Goal: Task Accomplishment & Management: Complete application form

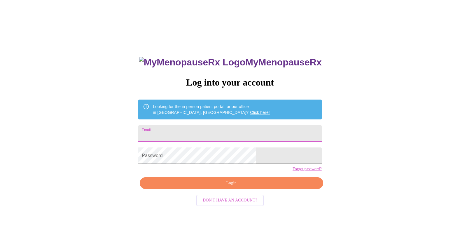
click at [200, 128] on input "Email" at bounding box center [229, 133] width 183 height 16
type input "[EMAIL_ADDRESS][DOMAIN_NAME]"
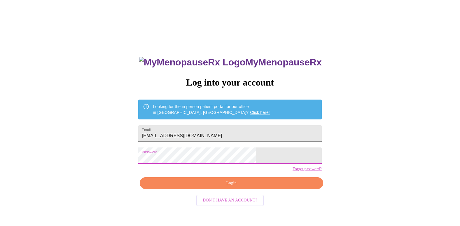
click at [229, 188] on button "Login" at bounding box center [231, 183] width 183 height 12
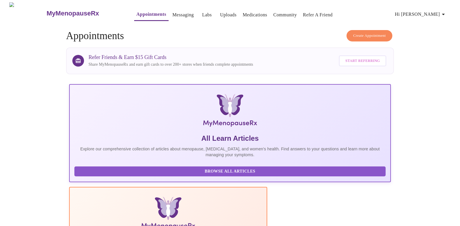
click at [138, 12] on link "Appointments" at bounding box center [152, 14] width 30 height 8
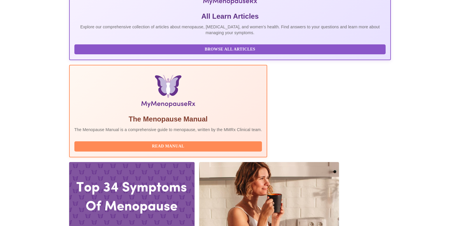
scroll to position [114, 0]
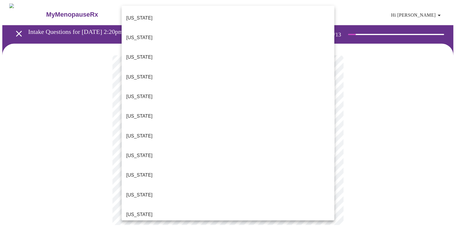
scroll to position [509, 0]
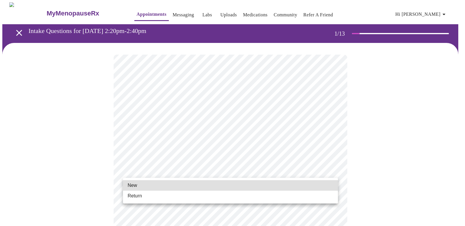
click at [155, 197] on li "Return" at bounding box center [230, 196] width 215 height 11
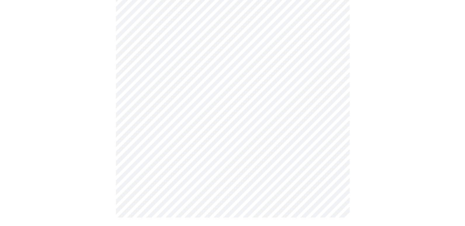
scroll to position [299, 0]
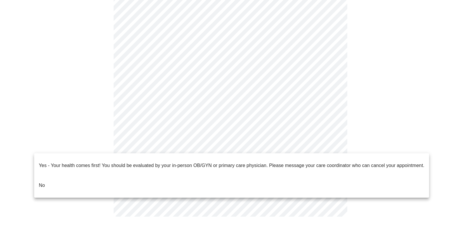
click at [65, 175] on li "No" at bounding box center [231, 185] width 395 height 20
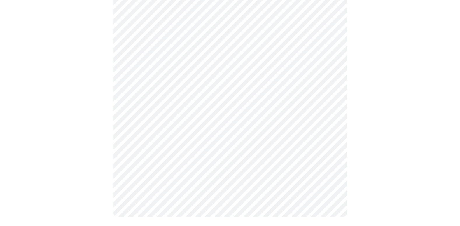
scroll to position [0, 0]
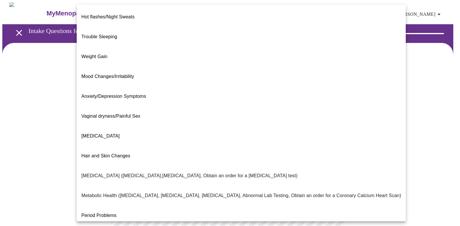
click at [242, 124] on body "MyMenopauseRx Appointments Messaging Labs Uploads Medications Community Refer a…" at bounding box center [230, 177] width 456 height 351
click at [108, 14] on p "Hot flashes/Night Sweats" at bounding box center [107, 16] width 53 height 7
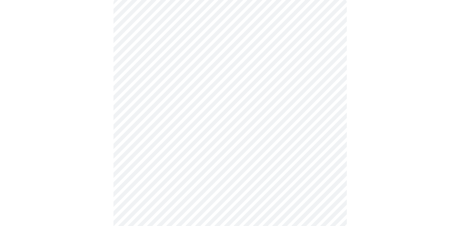
scroll to position [58, 0]
click at [319, 121] on body "MyMenopauseRx Appointments Messaging Labs Uploads Medications Community Refer a…" at bounding box center [230, 117] width 456 height 347
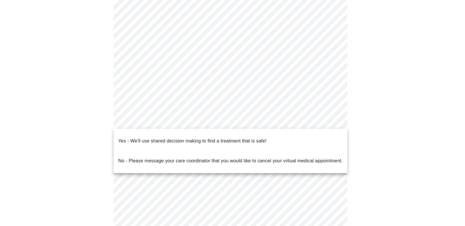
click at [190, 138] on p "Yes - We'll use shared decision making to find a treatment that is safe!" at bounding box center [192, 140] width 148 height 7
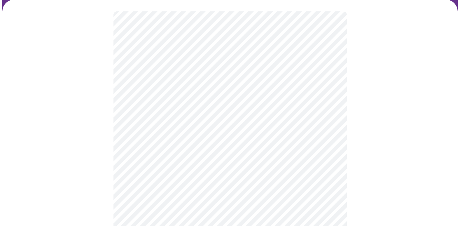
scroll to position [29, 0]
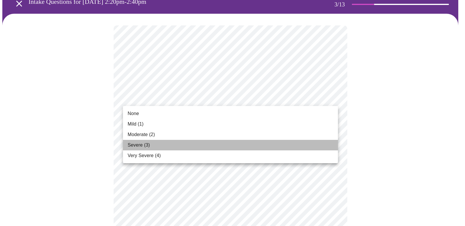
click at [168, 144] on li "Severe (3)" at bounding box center [230, 145] width 215 height 11
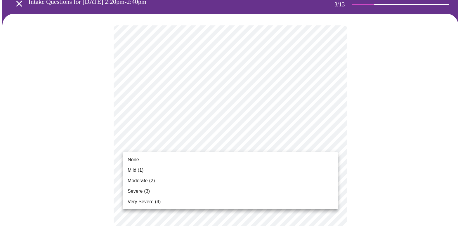
click at [164, 158] on li "None" at bounding box center [230, 159] width 215 height 11
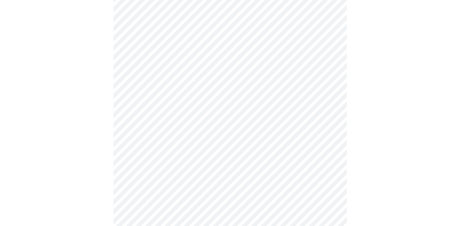
scroll to position [117, 0]
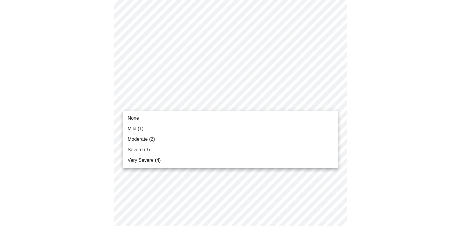
click at [163, 128] on li "Mild (1)" at bounding box center [230, 128] width 215 height 11
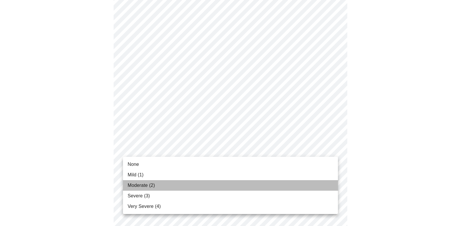
click at [156, 184] on li "Moderate (2)" at bounding box center [230, 185] width 215 height 11
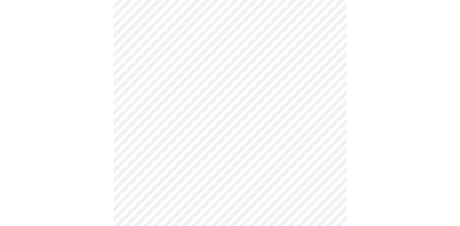
scroll to position [204, 0]
click at [227, 101] on body "MyMenopauseRx Appointments Messaging Labs Uploads Medications Community Refer a…" at bounding box center [230, 170] width 456 height 744
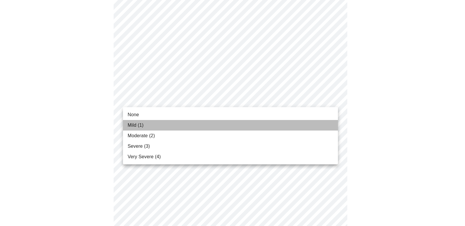
click at [174, 123] on li "Mild (1)" at bounding box center [230, 125] width 215 height 11
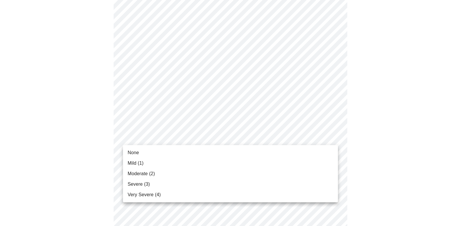
click at [231, 141] on body "MyMenopauseRx Appointments Messaging Labs Uploads Medications Community Refer a…" at bounding box center [232, 166] width 460 height 736
click at [159, 177] on li "Moderate (2)" at bounding box center [230, 173] width 215 height 11
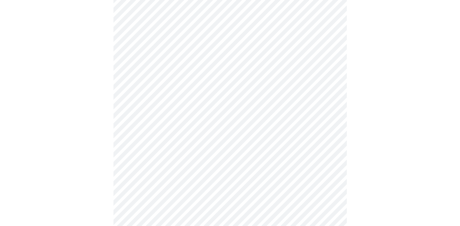
scroll to position [292, 0]
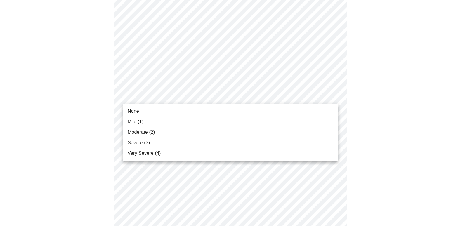
click at [213, 96] on body "MyMenopauseRx Appointments Messaging Labs Uploads Medications Community Refer a…" at bounding box center [232, 73] width 460 height 727
click at [152, 110] on li "None" at bounding box center [230, 111] width 215 height 11
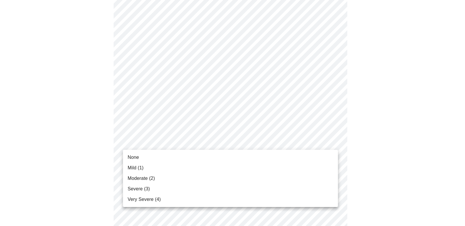
click at [191, 139] on body "MyMenopauseRx Appointments Messaging Labs Uploads Medications Community Refer a…" at bounding box center [232, 69] width 460 height 719
click at [157, 177] on li "Moderate (2)" at bounding box center [230, 178] width 215 height 11
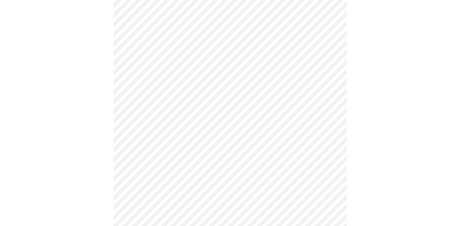
scroll to position [350, 0]
click at [230, 133] on body "MyMenopauseRx Appointments Messaging Labs Uploads Medications Community Refer a…" at bounding box center [230, 7] width 456 height 711
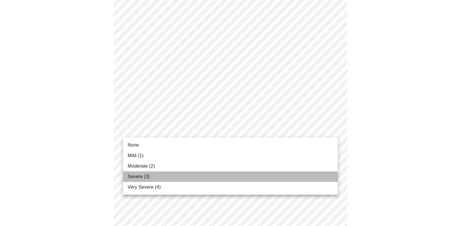
click at [171, 173] on li "Severe (3)" at bounding box center [230, 176] width 215 height 11
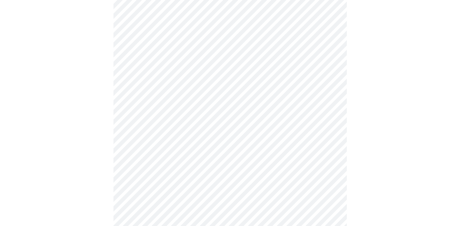
scroll to position [438, 0]
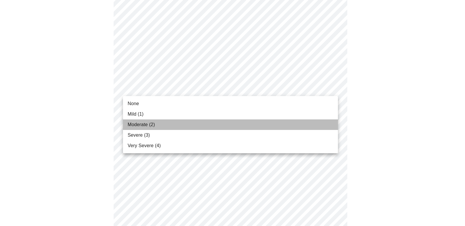
click at [154, 125] on span "Moderate (2)" at bounding box center [141, 124] width 27 height 7
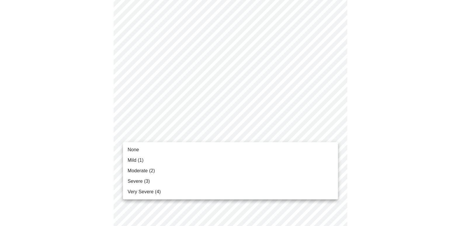
click at [154, 148] on li "None" at bounding box center [230, 149] width 215 height 11
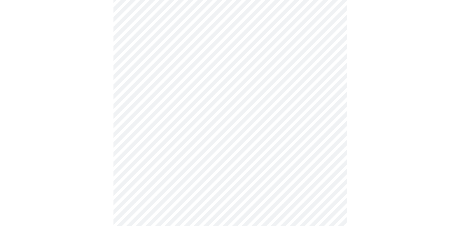
scroll to position [234, 0]
click at [275, 126] on body "MyMenopauseRx Appointments Messaging Labs Uploads Medications Community Refer a…" at bounding box center [230, 57] width 456 height 576
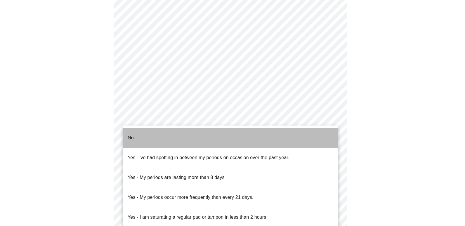
click at [162, 133] on li "No" at bounding box center [230, 138] width 215 height 20
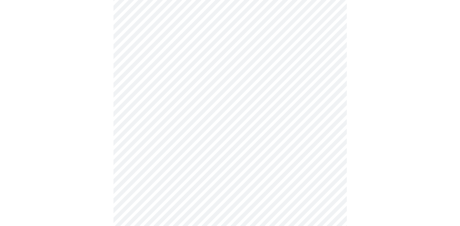
scroll to position [292, 0]
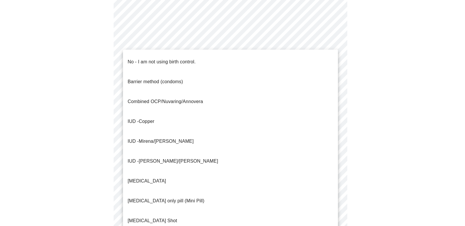
click at [144, 60] on p "No - I am not using birth control." at bounding box center [162, 61] width 68 height 7
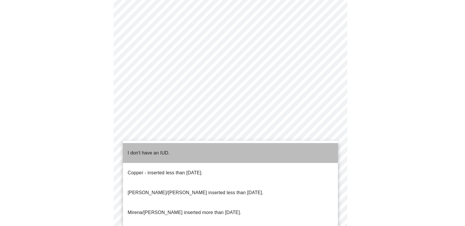
click at [167, 149] on p "I don't have an IUD." at bounding box center [149, 152] width 42 height 7
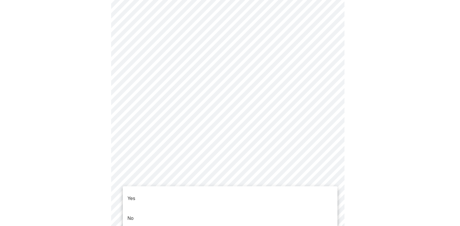
click at [159, 194] on li "Yes" at bounding box center [230, 199] width 215 height 20
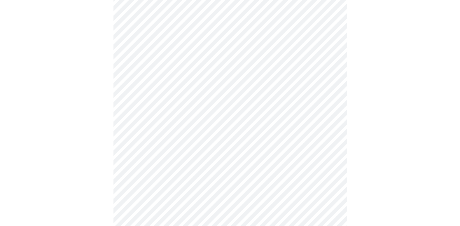
scroll to position [88, 0]
click at [306, 63] on body "MyMenopauseRx Appointments Messaging Labs Uploads Medications Community Refer a…" at bounding box center [230, 145] width 456 height 460
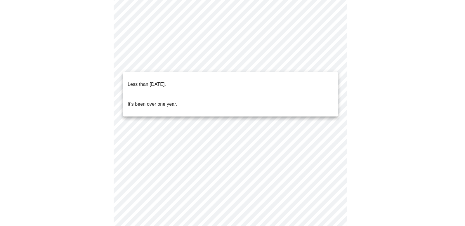
click at [166, 82] on p "Less than [DATE]." at bounding box center [147, 84] width 38 height 7
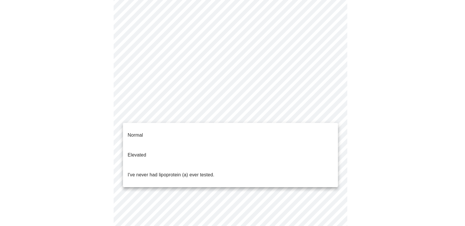
click at [194, 117] on body "MyMenopauseRx Appointments Messaging Labs Uploads Medications Community Refer a…" at bounding box center [232, 143] width 460 height 457
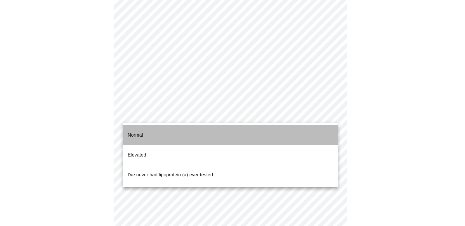
click at [169, 126] on li "Normal" at bounding box center [230, 135] width 215 height 20
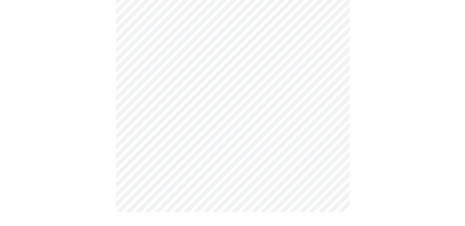
scroll to position [0, 0]
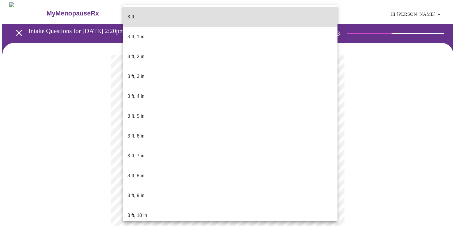
click at [211, 166] on body "MyMenopauseRx Appointments Messaging Labs Uploads Medications Community Refer a…" at bounding box center [230, 158] width 456 height 312
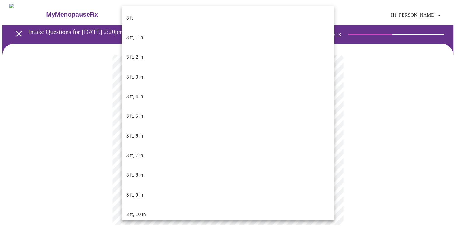
scroll to position [266, 0]
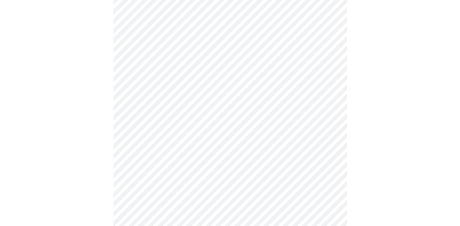
scroll to position [1488, 0]
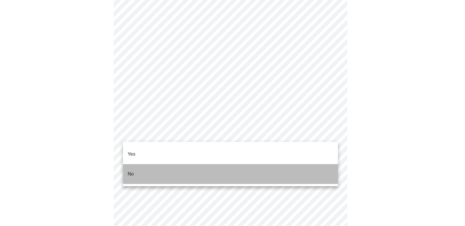
click at [147, 164] on li "No" at bounding box center [230, 174] width 215 height 20
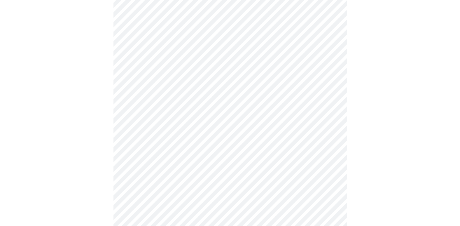
scroll to position [467, 0]
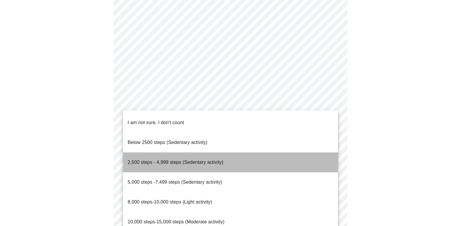
click at [215, 160] on span "2,500 steps - 4,999 steps (Sedentary activity)" at bounding box center [176, 162] width 96 height 5
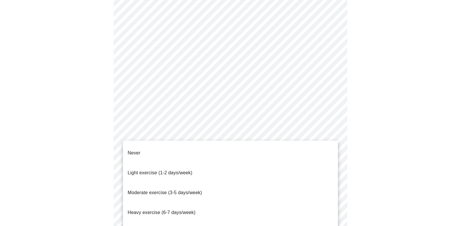
click at [184, 170] on span "Light exercise (1-2 days/week)" at bounding box center [160, 172] width 65 height 5
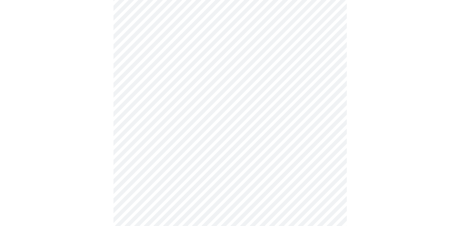
scroll to position [525, 0]
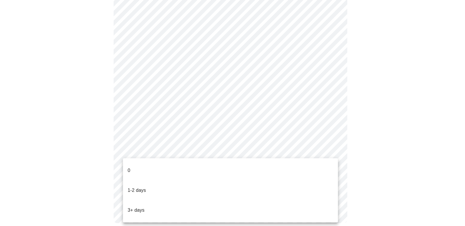
click at [140, 187] on p "1-2 days" at bounding box center [137, 190] width 18 height 7
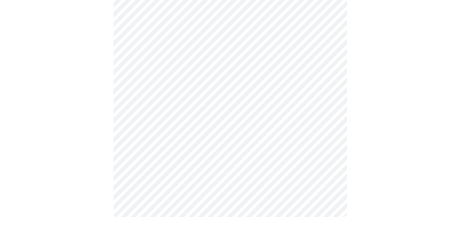
scroll to position [332, 0]
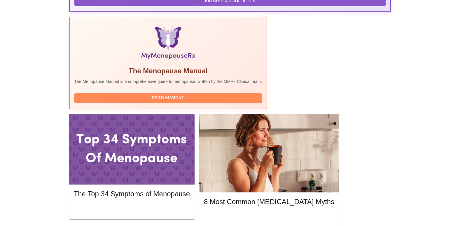
scroll to position [175, 0]
